Goal: Obtain resource: Obtain resource

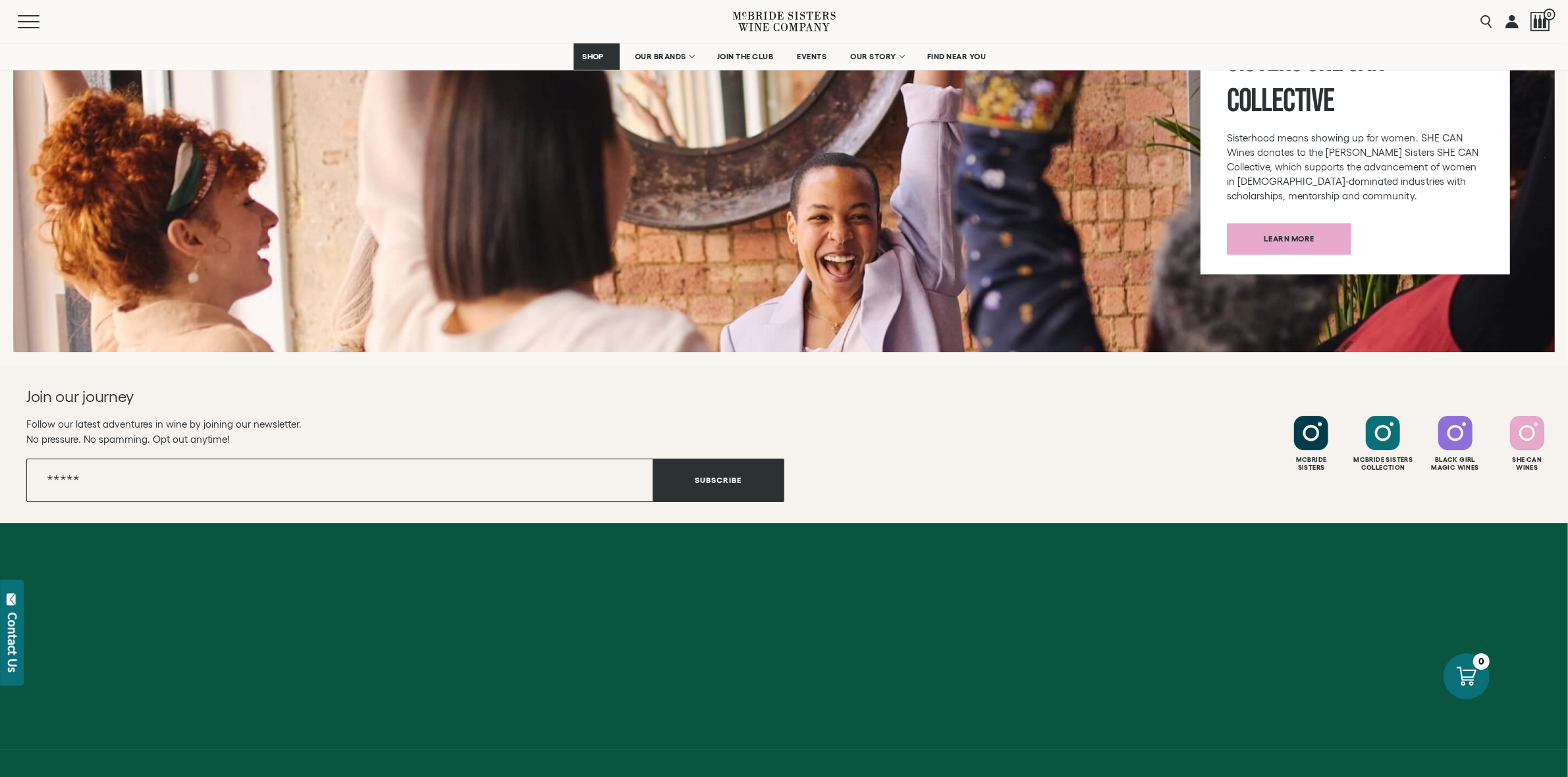
scroll to position [5128, 0]
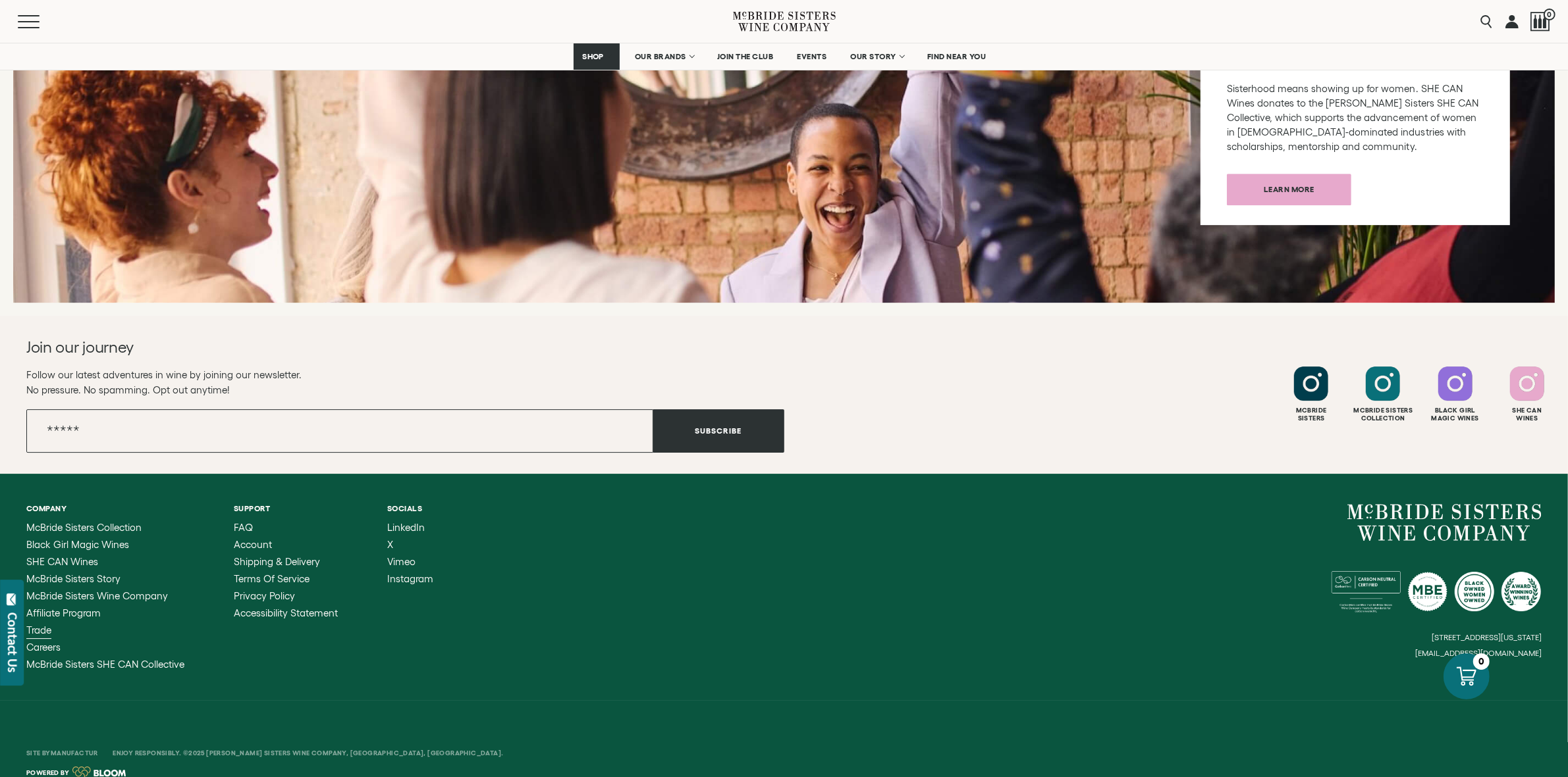
click at [40, 624] on span "Trade" at bounding box center [38, 630] width 25 height 11
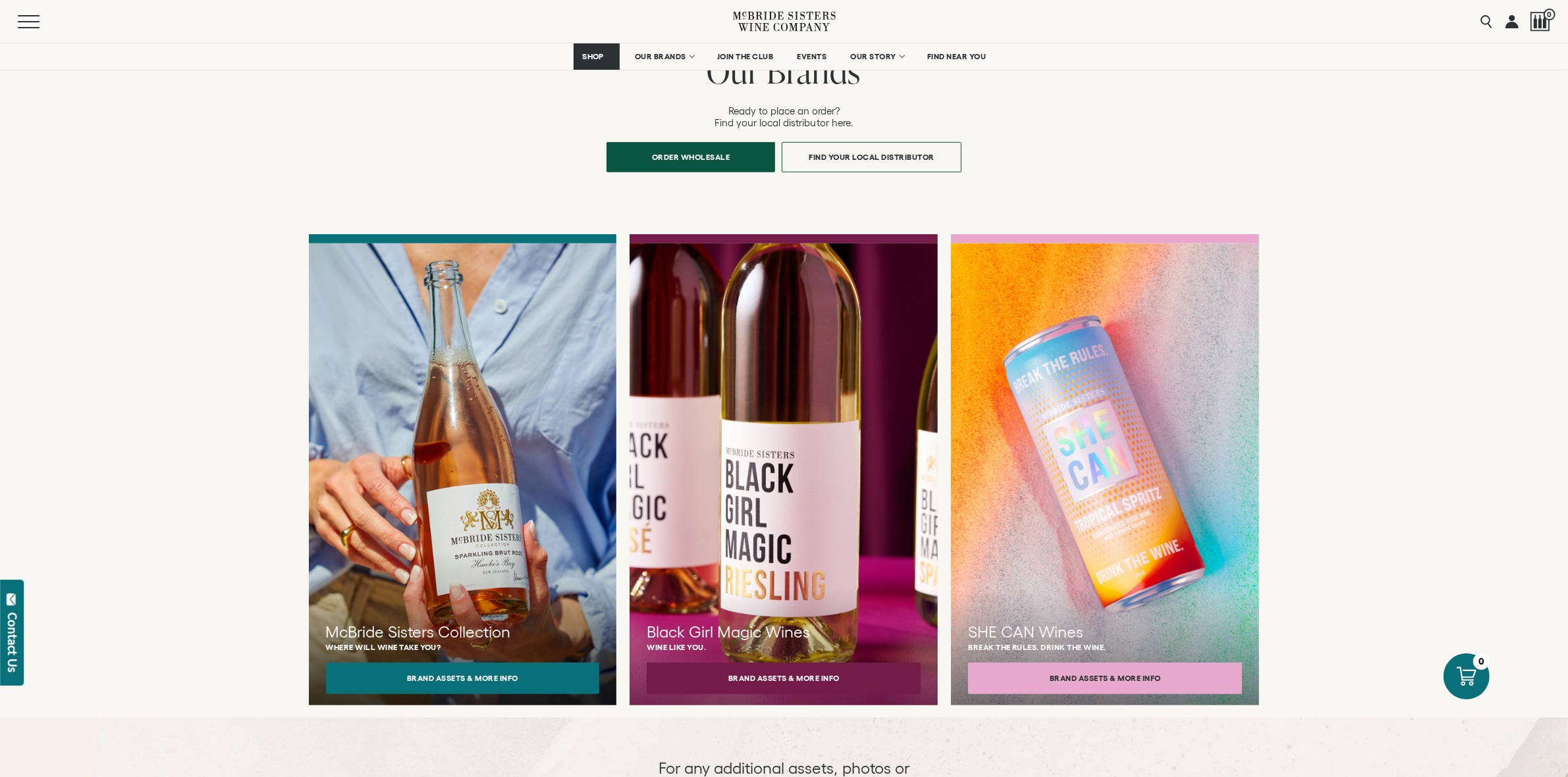
scroll to position [951, 0]
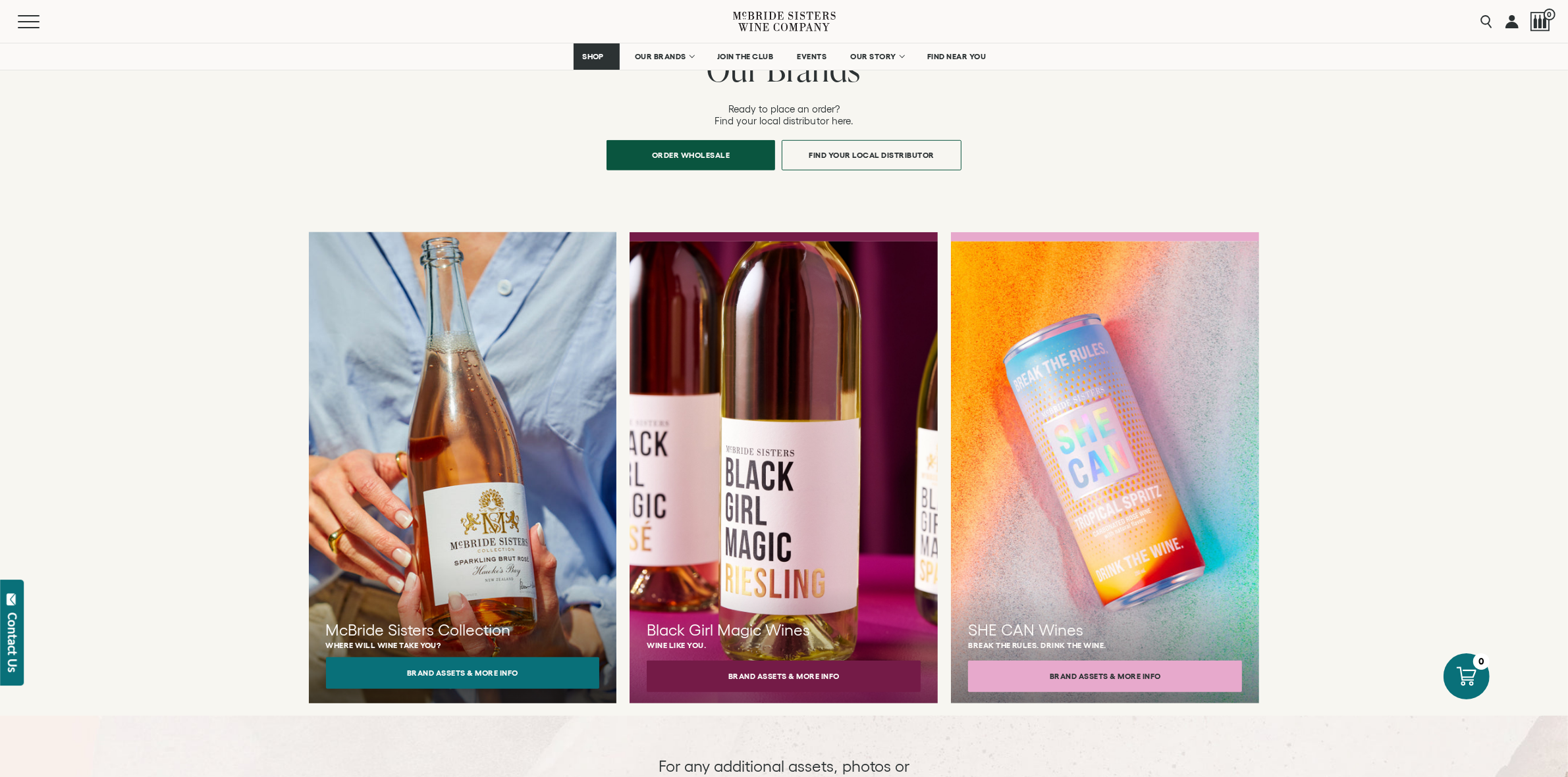
click at [500, 657] on button "Brand Assets & More Info" at bounding box center [463, 673] width 274 height 32
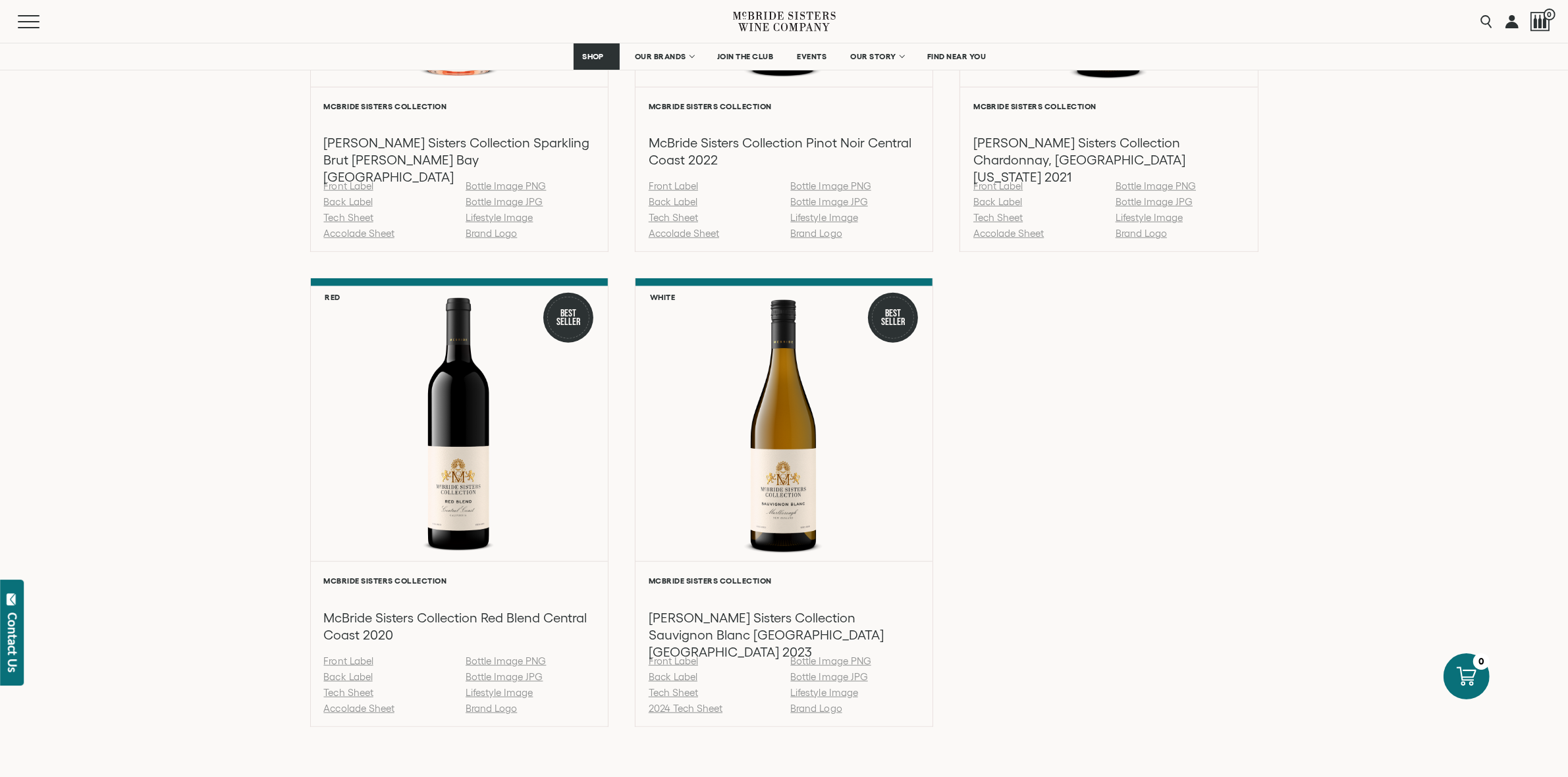
scroll to position [1609, 0]
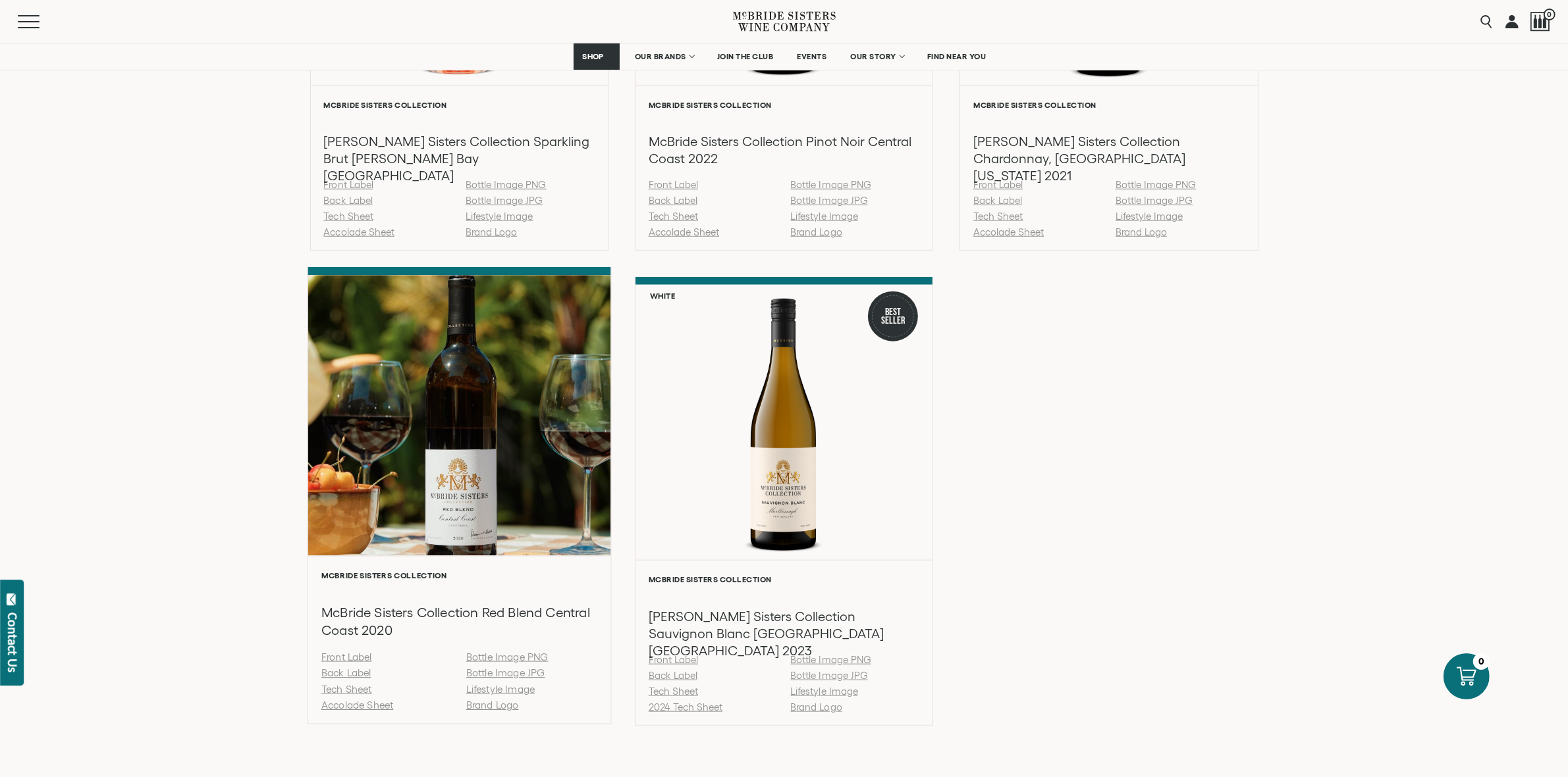
click at [343, 673] on link "Back Label" at bounding box center [346, 673] width 50 height 11
click at [344, 675] on link "Back Label" at bounding box center [346, 673] width 50 height 11
